Goal: Navigation & Orientation: Go to known website

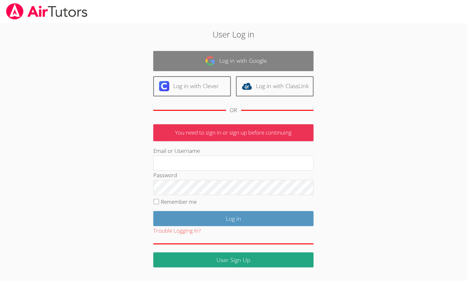
click at [228, 64] on link "Log in with Google" at bounding box center [233, 61] width 160 height 20
